Goal: Find specific fact: Find specific fact

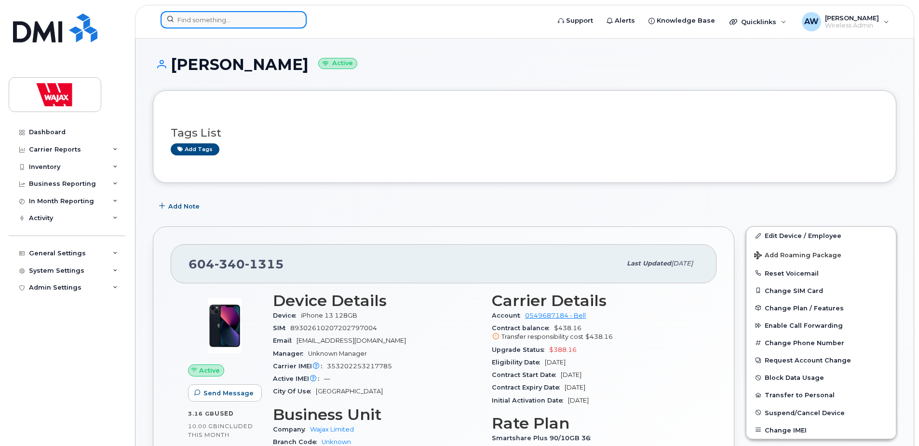
click at [233, 25] on input at bounding box center [234, 19] width 146 height 17
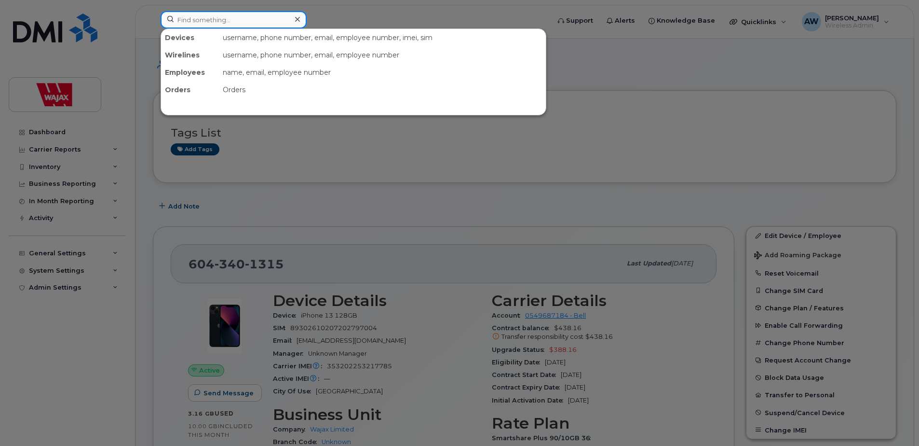
paste input "[PHONE_NUMBER]"
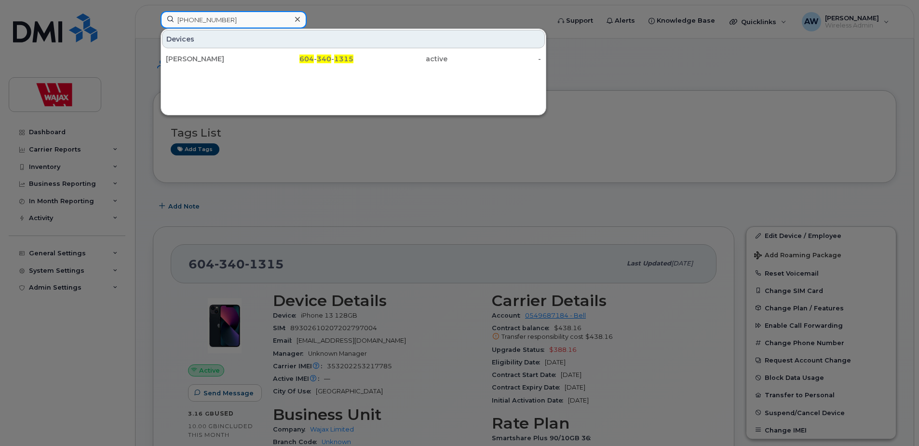
type input "[PHONE_NUMBER]"
click at [683, 109] on div at bounding box center [459, 223] width 919 height 446
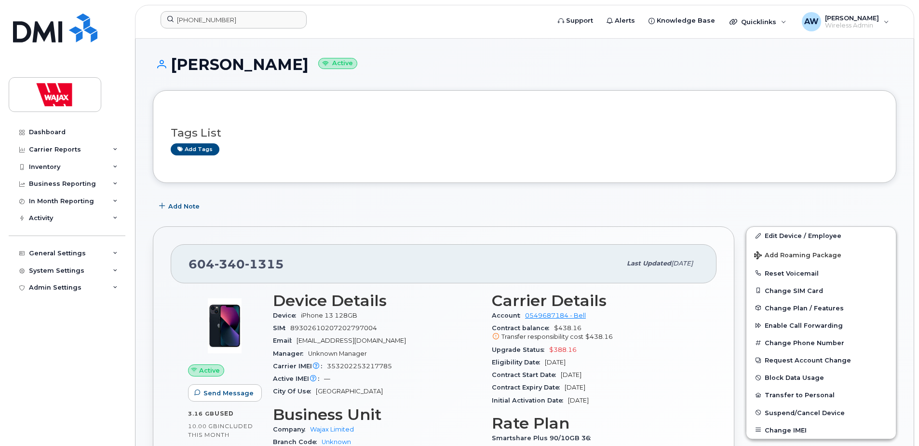
click at [360, 135] on h3 "Tags List" at bounding box center [525, 133] width 708 height 12
drag, startPoint x: 292, startPoint y: 265, endPoint x: 186, endPoint y: 263, distance: 105.7
click at [186, 263] on div "[PHONE_NUMBER] Last updated [DATE]" at bounding box center [444, 263] width 546 height 39
copy span "[PHONE_NUMBER]"
drag, startPoint x: 263, startPoint y: 65, endPoint x: 172, endPoint y: 68, distance: 90.7
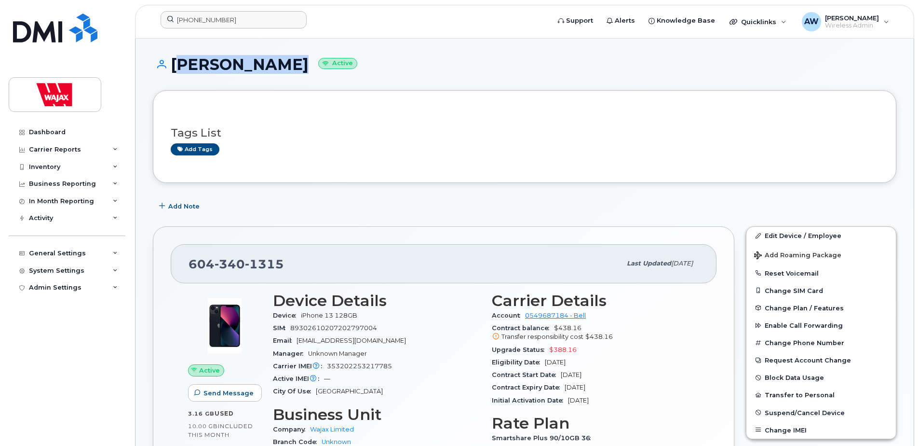
click at [172, 68] on h1 "[PERSON_NAME] Active" at bounding box center [525, 64] width 744 height 17
copy h1 "[PERSON_NAME]"
click at [523, 198] on div "Add Note" at bounding box center [525, 205] width 744 height 17
